Goal: Find specific page/section

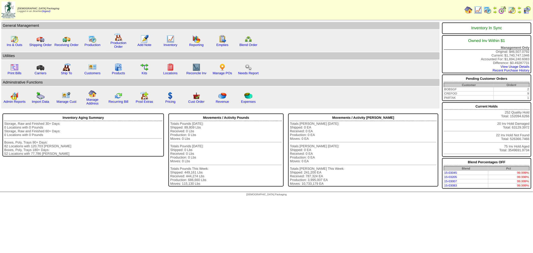
click at [514, 11] on img at bounding box center [512, 10] width 8 height 8
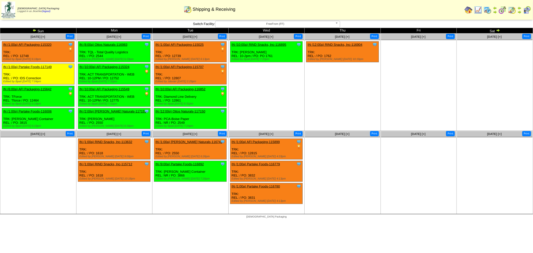
click at [337, 24] on b at bounding box center [338, 24] width 5 height 7
click at [337, 8] on div "Shipping & Receiving" at bounding box center [209, 8] width 307 height 14
click at [35, 30] on img at bounding box center [35, 30] width 4 height 4
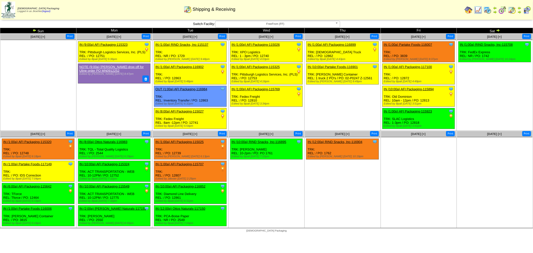
click at [512, 11] on img at bounding box center [512, 10] width 8 height 8
click at [332, 45] on link "IN (1:00a) AFI Packaging-116899" at bounding box center [332, 45] width 48 height 4
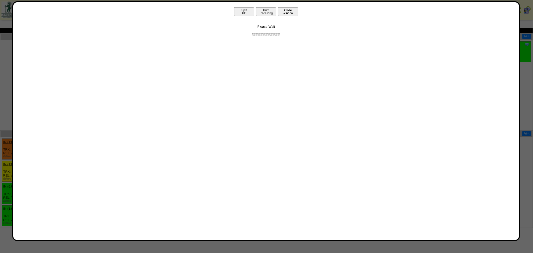
click at [288, 14] on button "Close Window" at bounding box center [288, 11] width 20 height 9
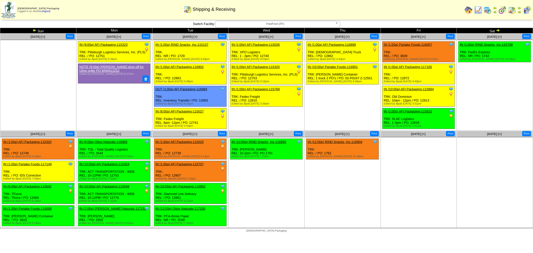
click at [526, 9] on img at bounding box center [527, 10] width 8 height 8
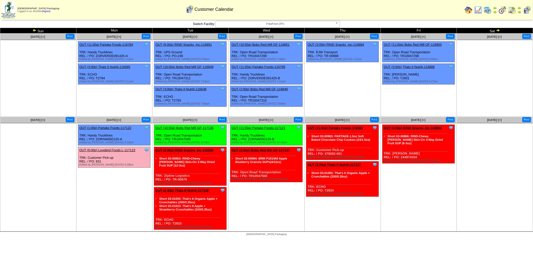
click at [394, 14] on td "Print All" at bounding box center [300, 10] width 326 height 19
click at [488, 11] on img at bounding box center [488, 10] width 8 height 8
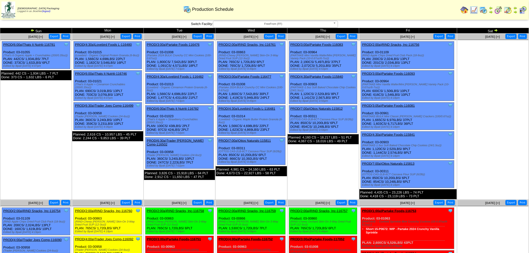
click at [497, 30] on img at bounding box center [496, 30] width 4 height 4
